Goal: Check status: Check status

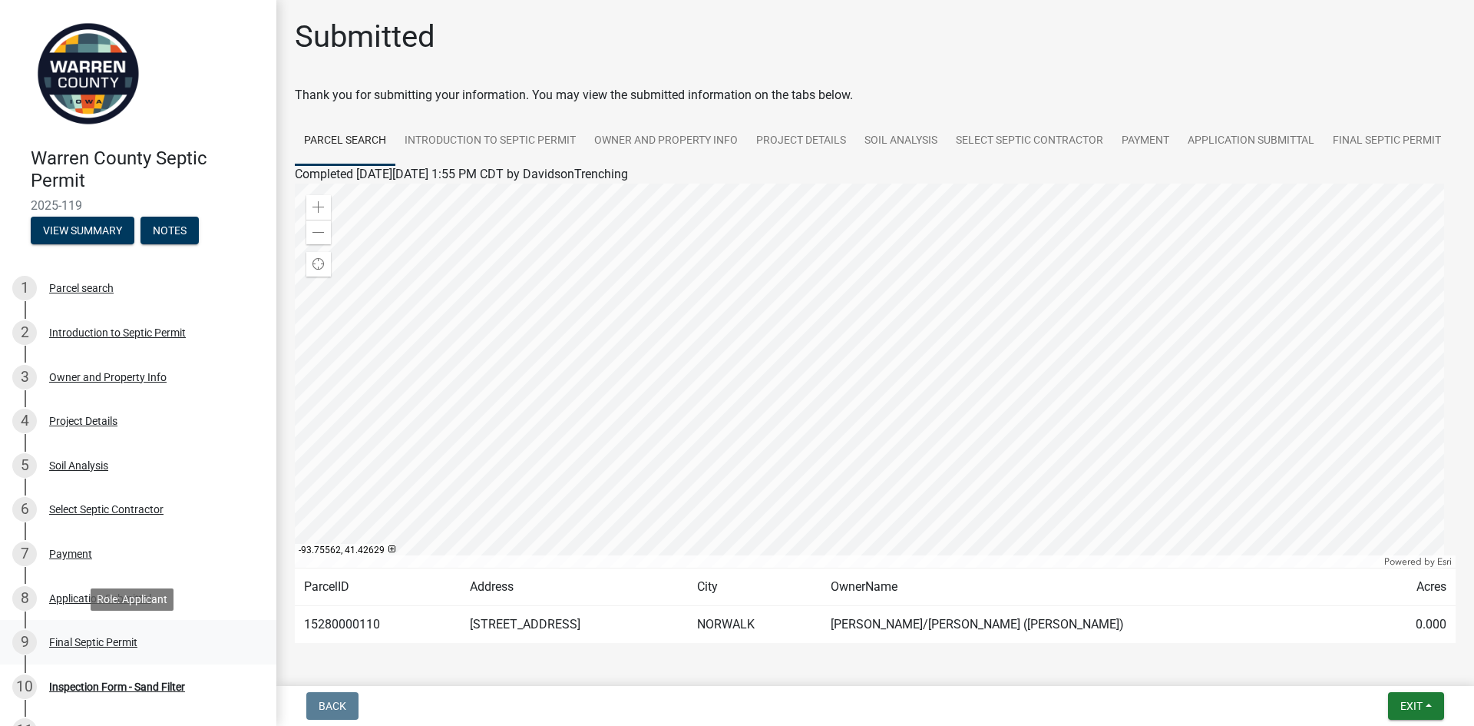
click at [94, 641] on div "Final Septic Permit" at bounding box center [93, 641] width 88 height 11
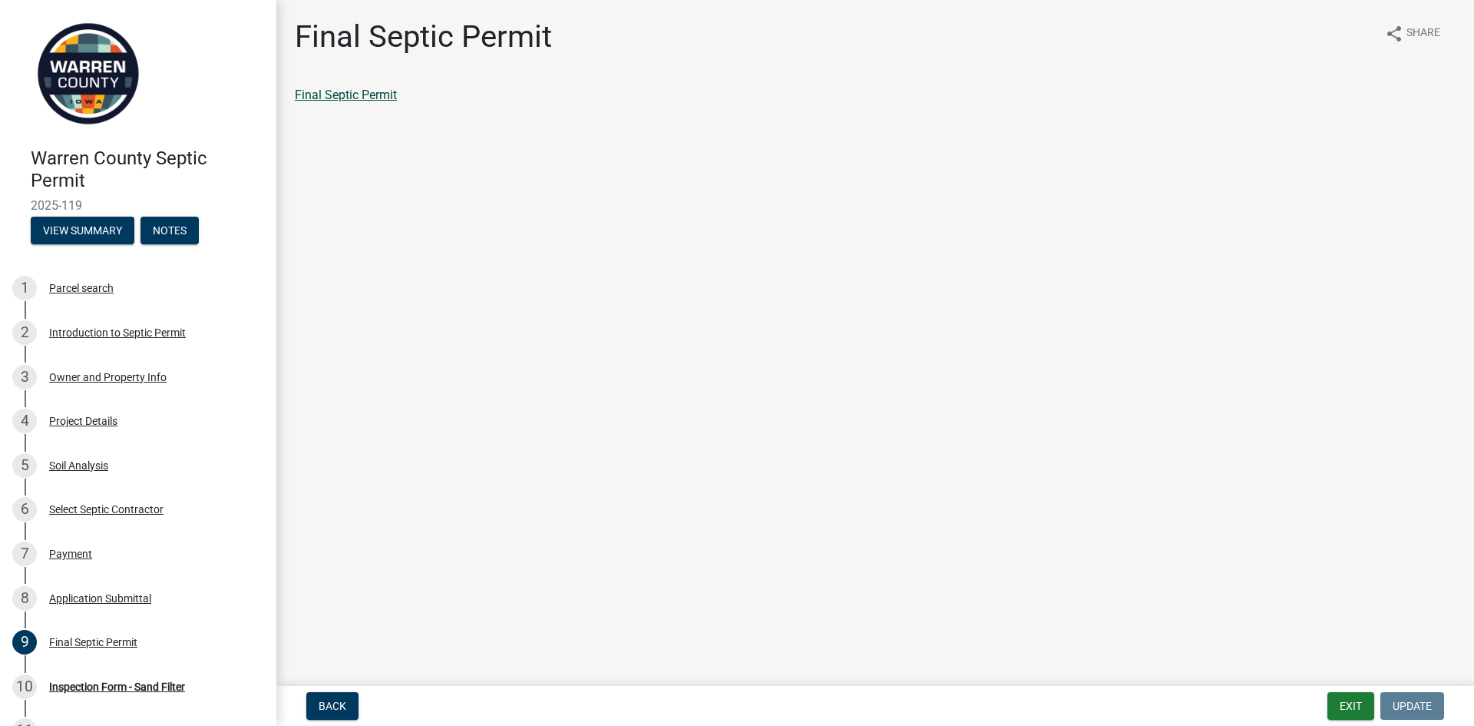
click at [382, 98] on link "Final Septic Permit" at bounding box center [346, 95] width 102 height 15
click at [81, 226] on button "View Summary" at bounding box center [83, 231] width 104 height 28
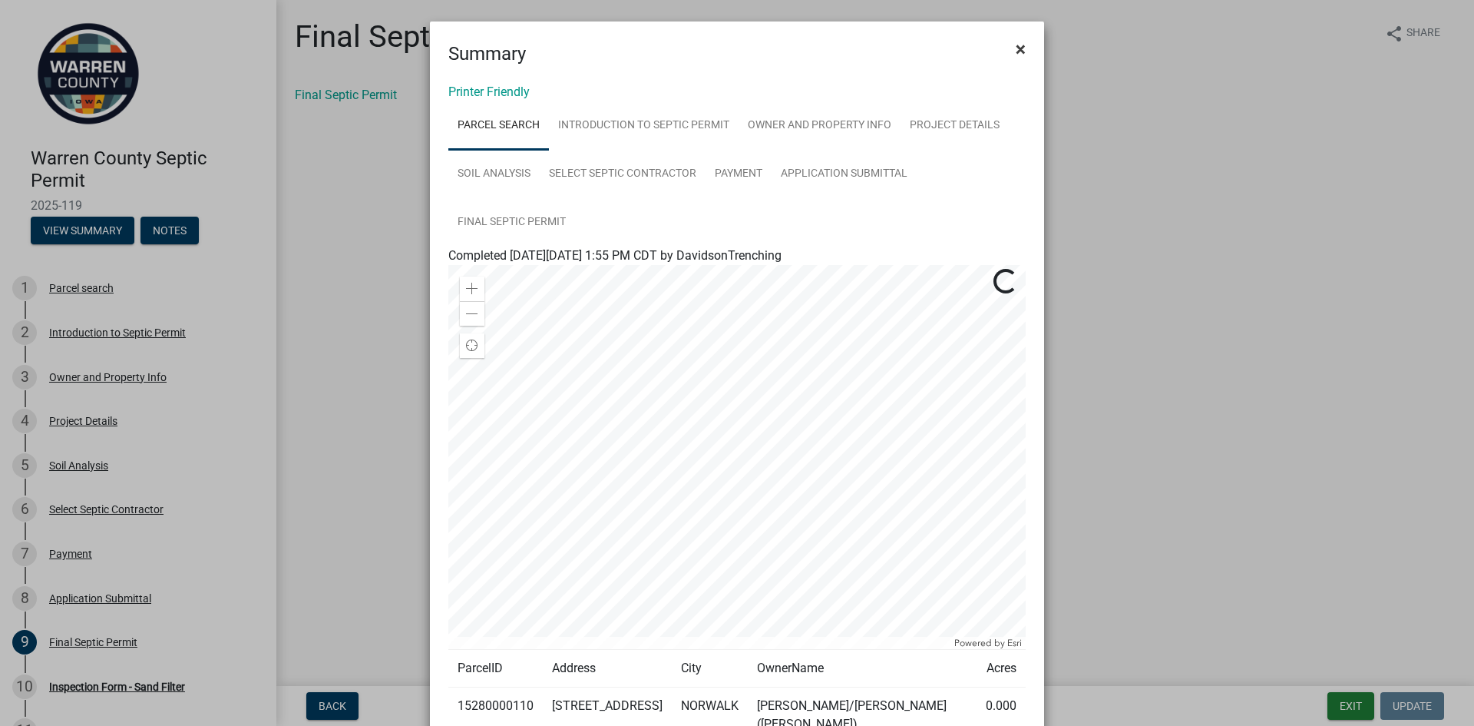
click at [1016, 48] on span "×" at bounding box center [1021, 48] width 10 height 21
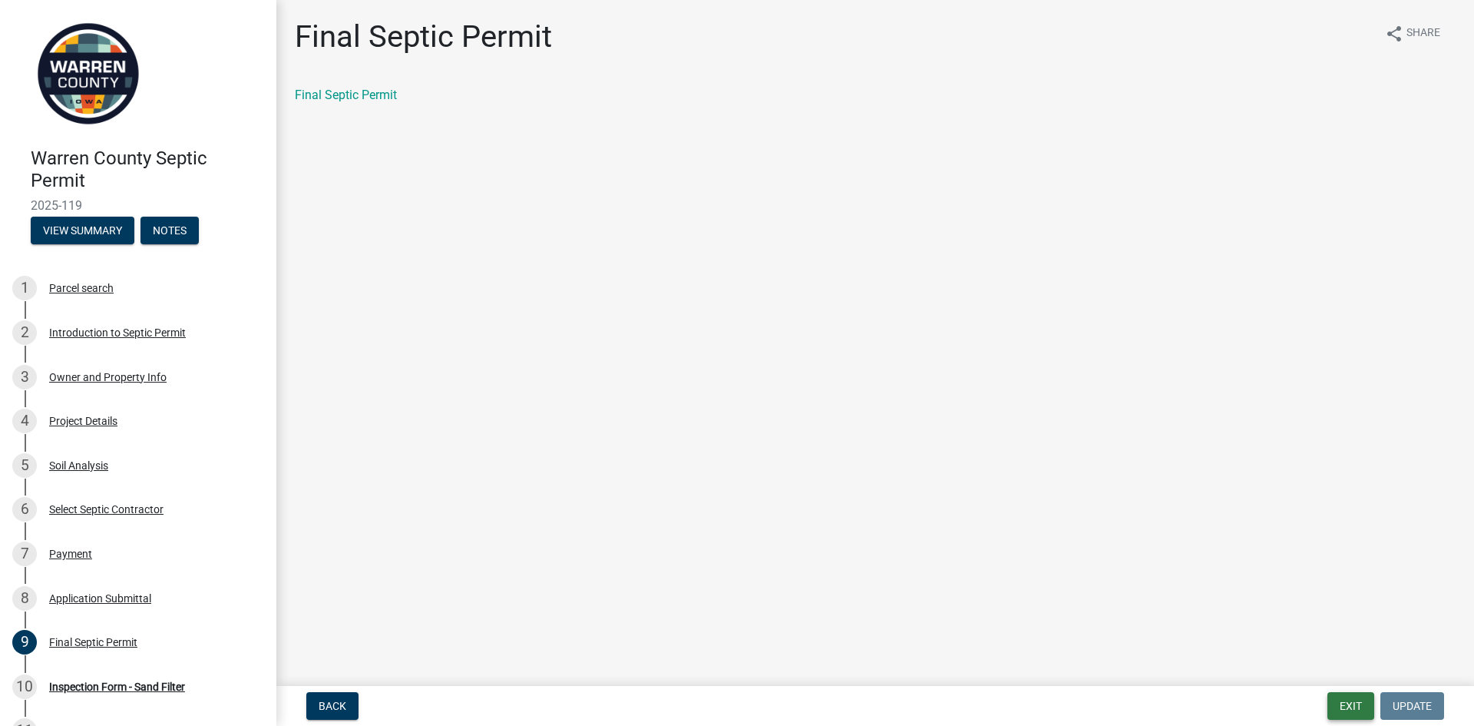
click at [1338, 711] on button "Exit" at bounding box center [1350, 706] width 47 height 28
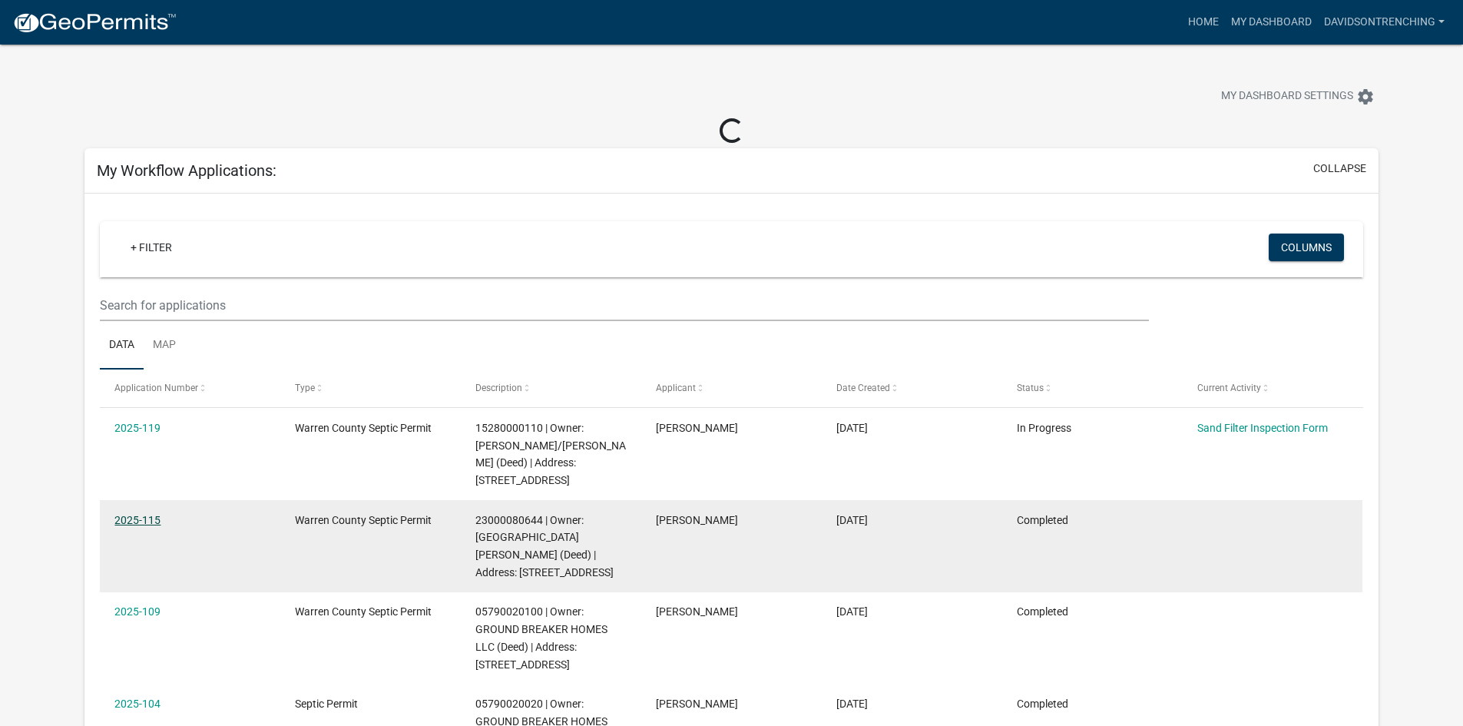
click at [142, 522] on link "2025-115" at bounding box center [137, 520] width 46 height 12
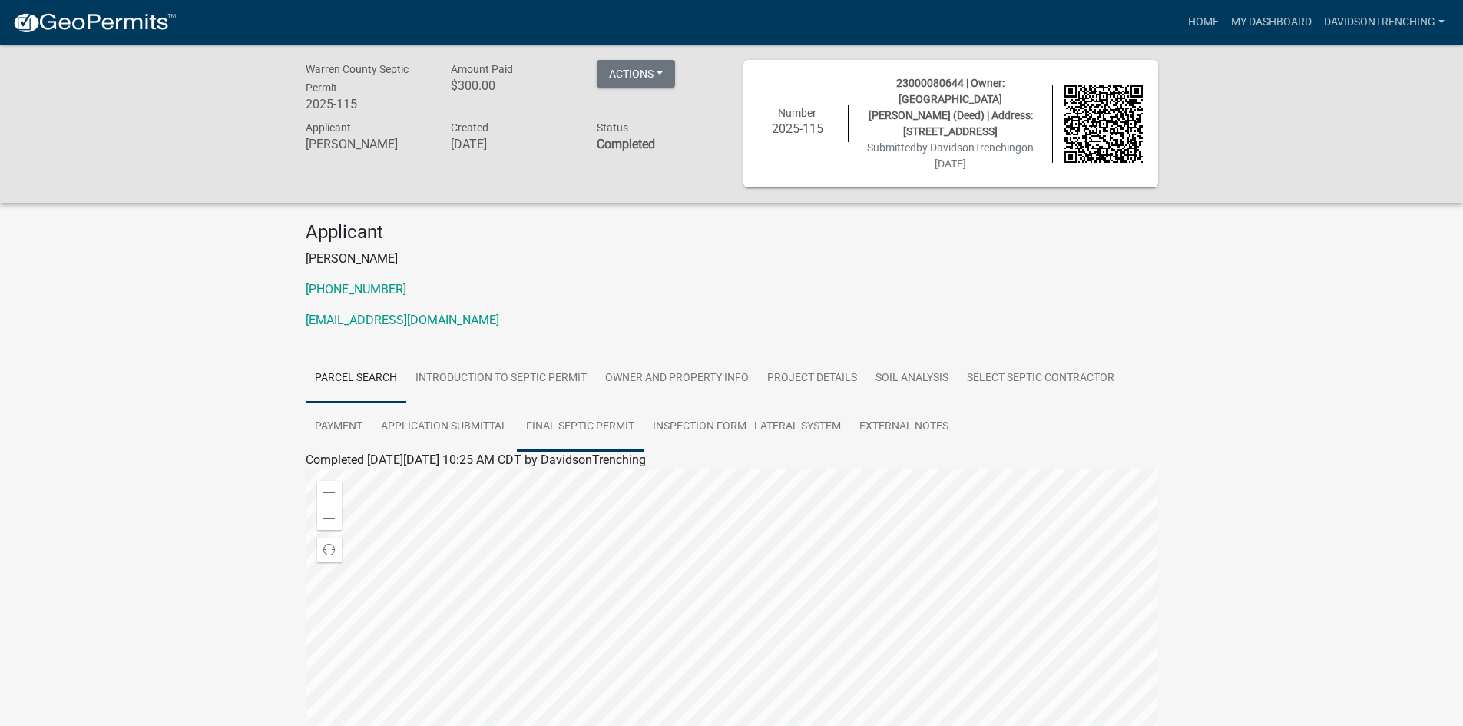
click at [594, 406] on link "Final Septic Permit" at bounding box center [580, 426] width 127 height 49
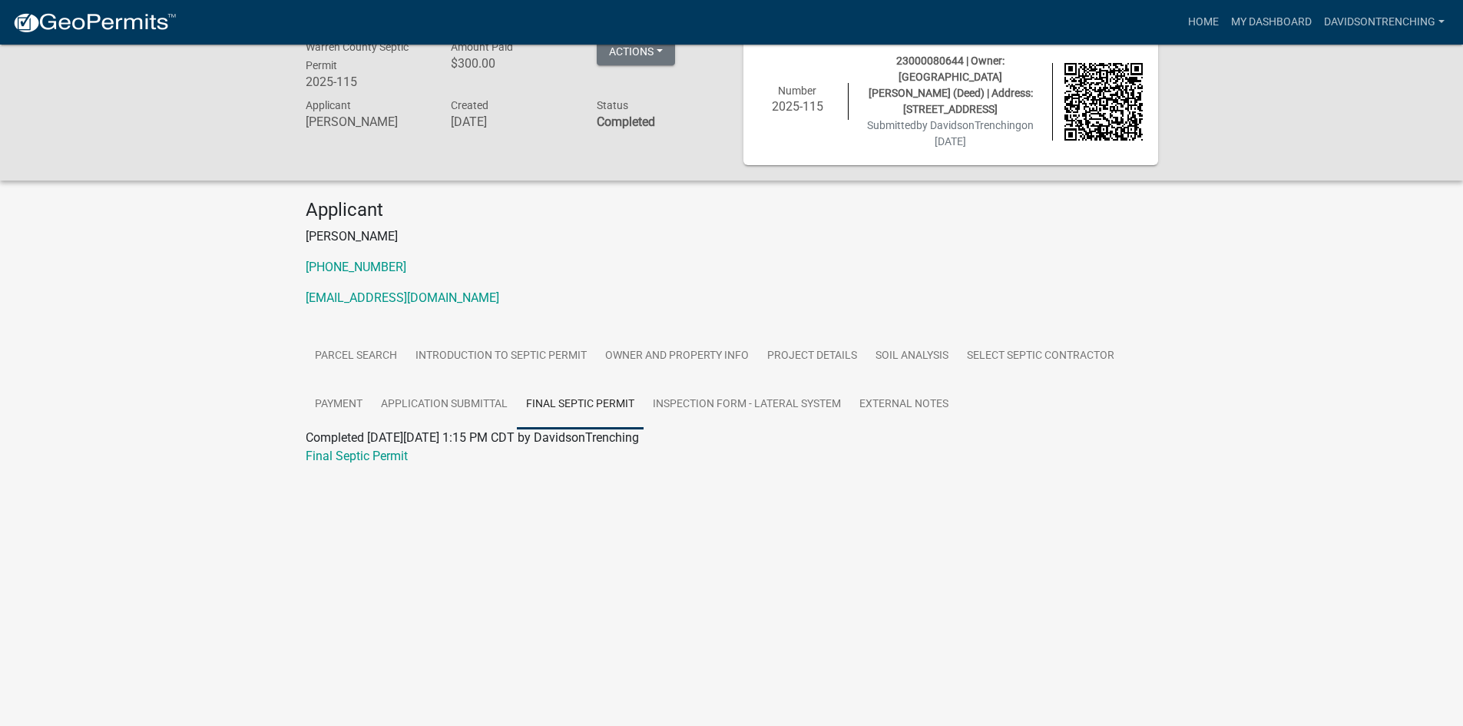
scroll to position [45, 0]
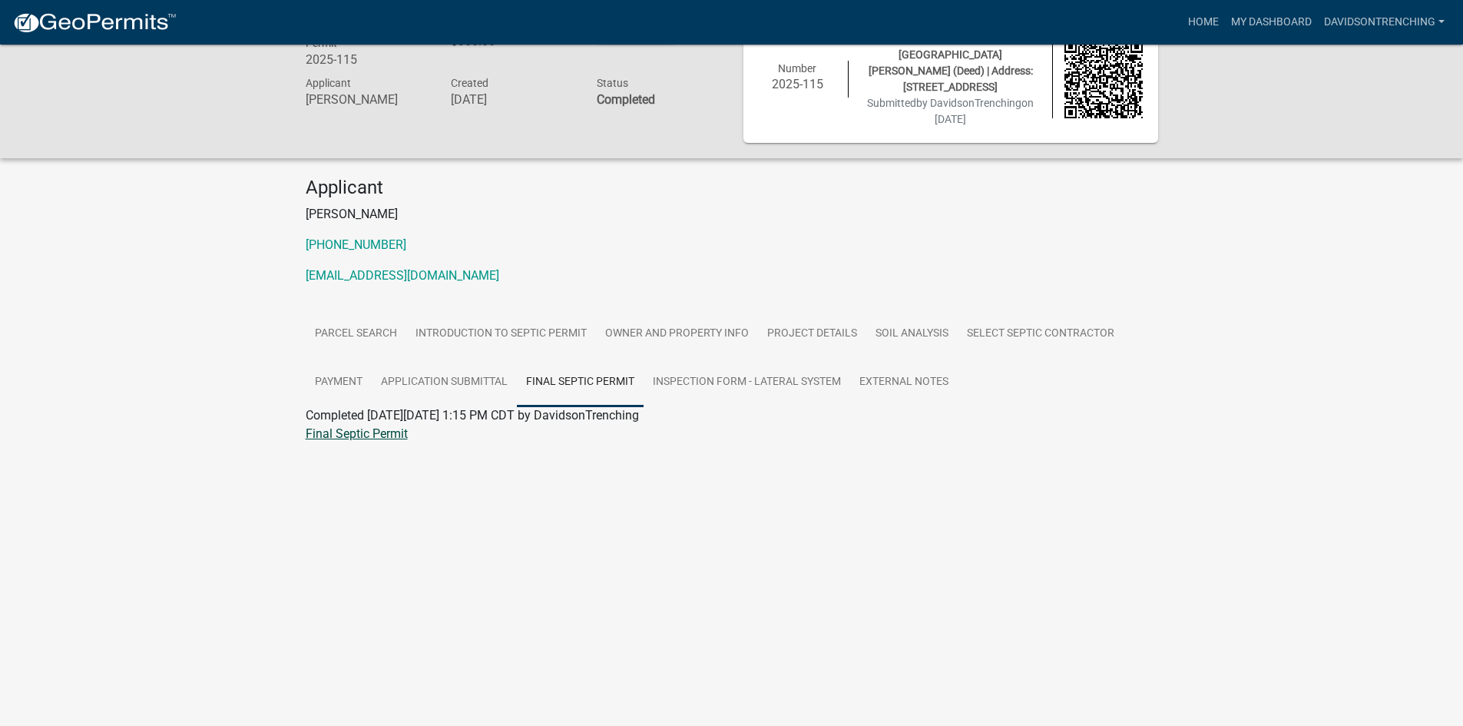
click at [375, 426] on link "Final Septic Permit" at bounding box center [357, 433] width 102 height 15
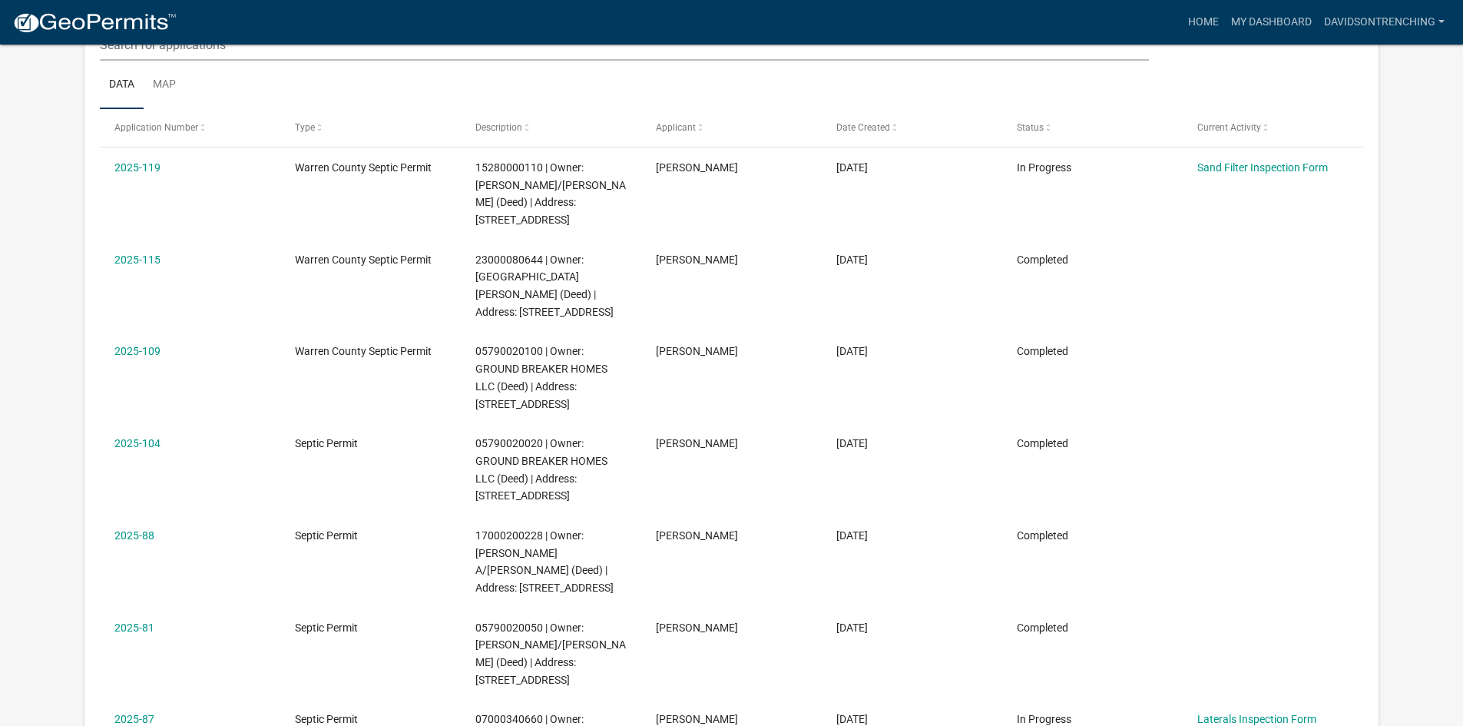
scroll to position [77, 0]
